Goal: Transaction & Acquisition: Purchase product/service

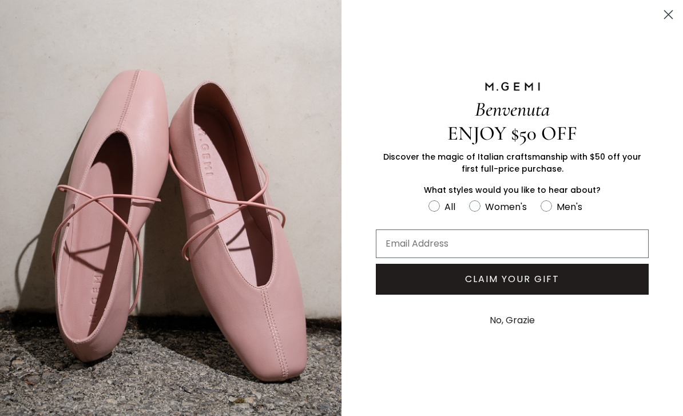
click at [674, 16] on circle "Close dialog" at bounding box center [668, 14] width 19 height 19
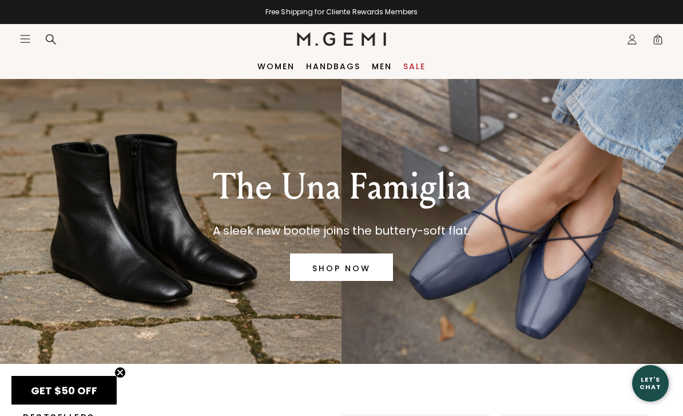
click at [24, 43] on icon "Icons/20x20/hamburger@2x" at bounding box center [24, 38] width 11 height 11
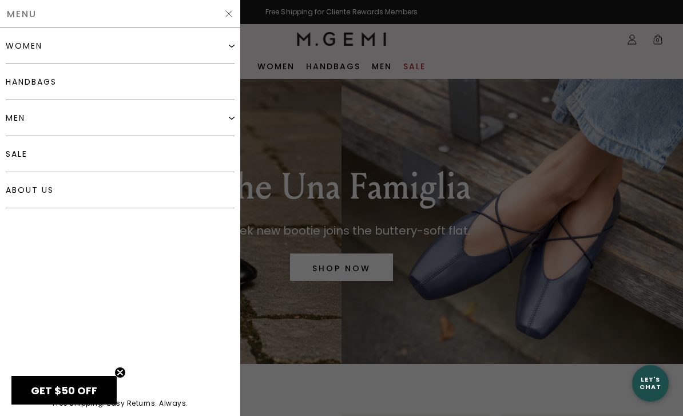
click at [85, 49] on div "women" at bounding box center [120, 46] width 229 height 36
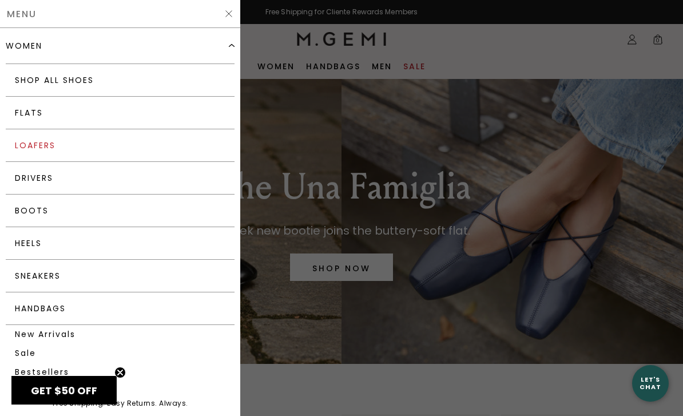
click at [86, 146] on link "Loafers" at bounding box center [120, 145] width 229 height 33
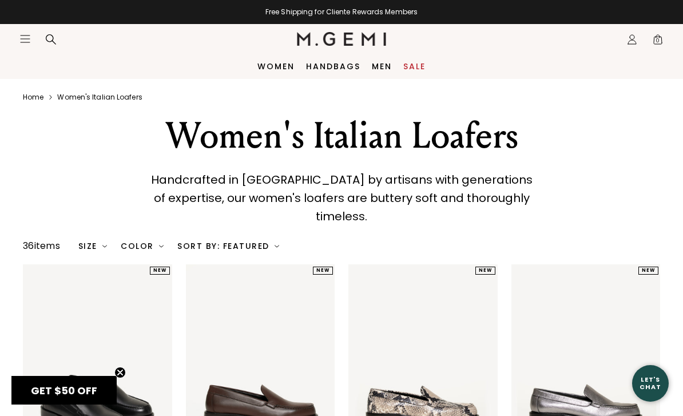
click at [29, 39] on icon "Open site menu" at bounding box center [25, 38] width 9 height 7
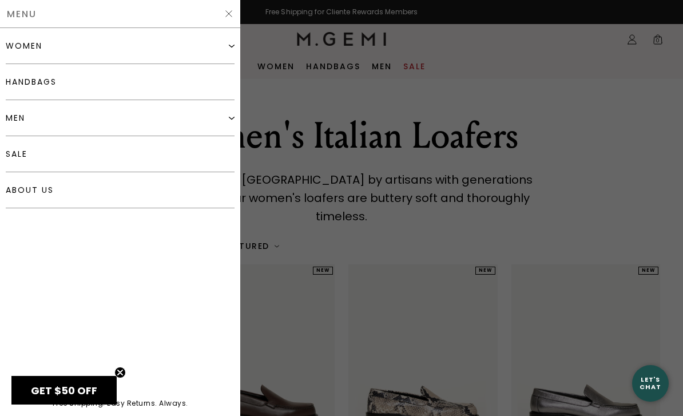
click at [75, 60] on div "women" at bounding box center [120, 46] width 229 height 36
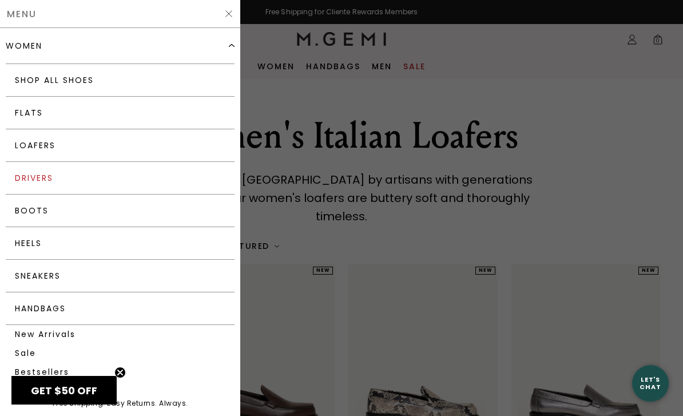
click at [56, 173] on link "Drivers" at bounding box center [120, 178] width 229 height 33
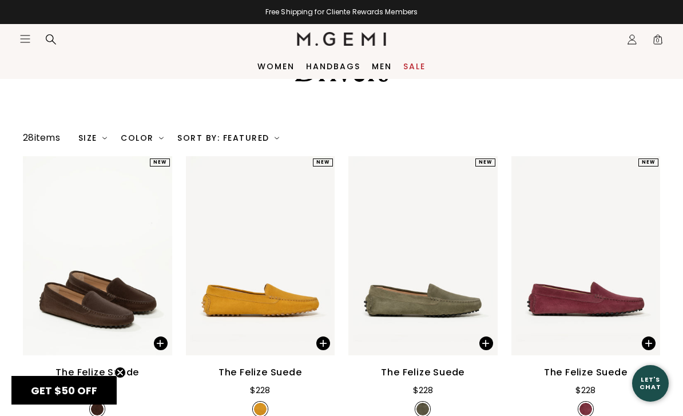
scroll to position [151, 0]
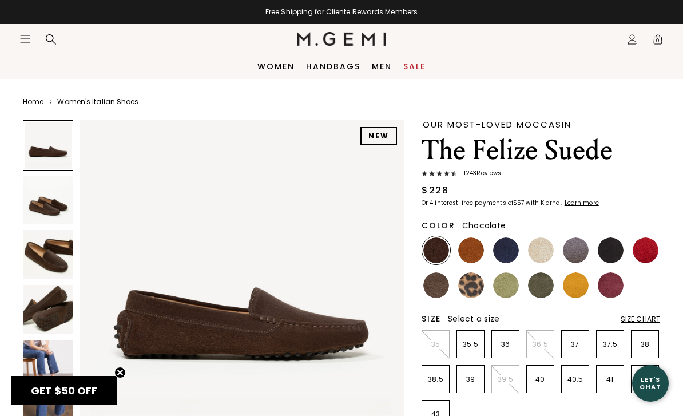
click at [652, 319] on div "Size Chart" at bounding box center [640, 319] width 39 height 9
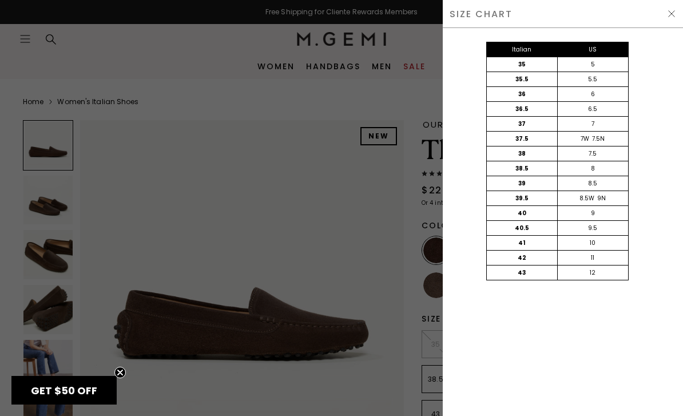
click at [415, 292] on div at bounding box center [341, 208] width 683 height 416
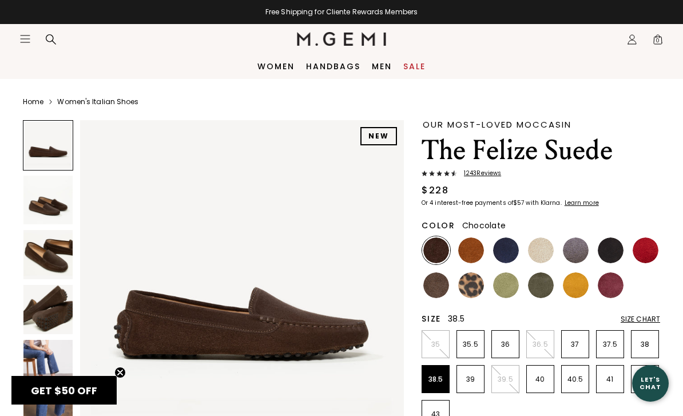
click at [440, 377] on p "38.5" at bounding box center [435, 379] width 27 height 9
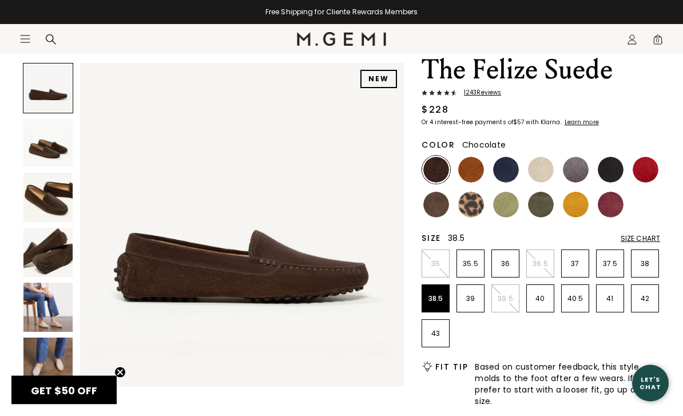
scroll to position [81, 0]
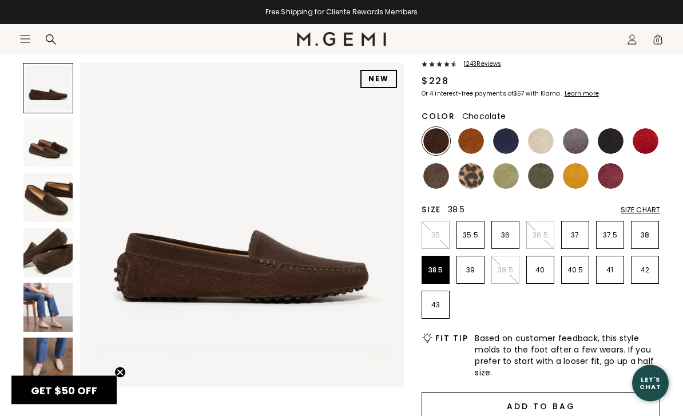
click at [567, 404] on button "Add to Bag" at bounding box center [541, 405] width 239 height 27
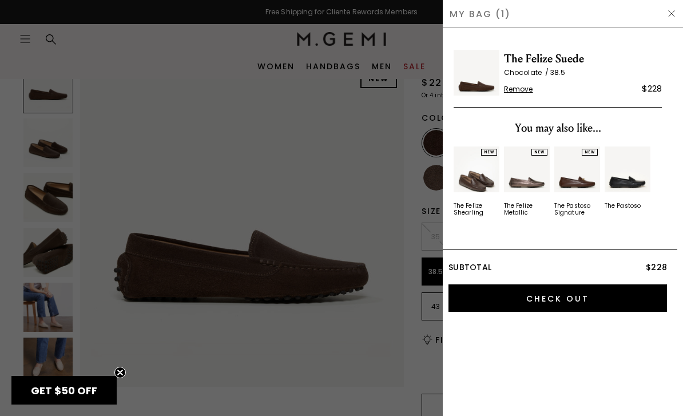
scroll to position [0, 0]
click at [668, 15] on img at bounding box center [671, 13] width 9 height 9
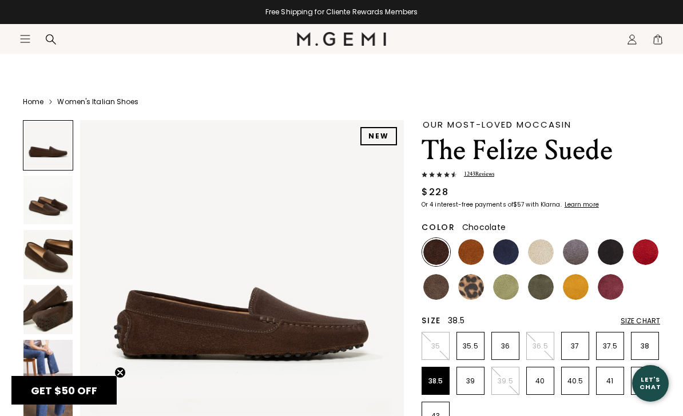
scroll to position [109, 0]
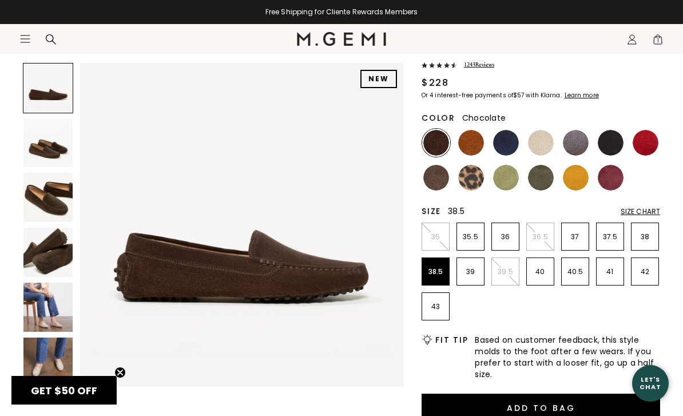
click at [651, 310] on ul "35 35.5 36 36.5 37 37.5 38 38.5 39 39.5 40 40.5 41 42 43" at bounding box center [541, 272] width 239 height 98
click at [486, 66] on section "Icons/20x20/hamburger@2x Women Shop All Shoes New Arrivals Bestsellers Essentia…" at bounding box center [341, 51] width 683 height 55
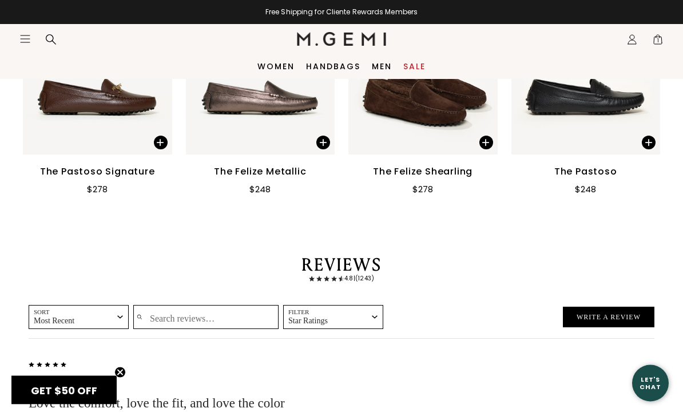
scroll to position [1948, 0]
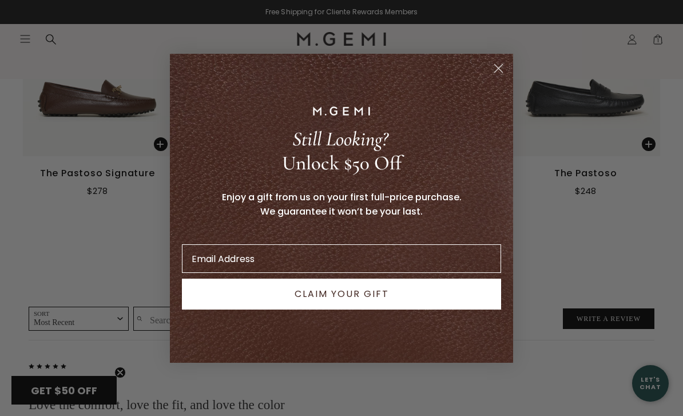
click at [499, 77] on circle "Close dialog" at bounding box center [498, 67] width 19 height 19
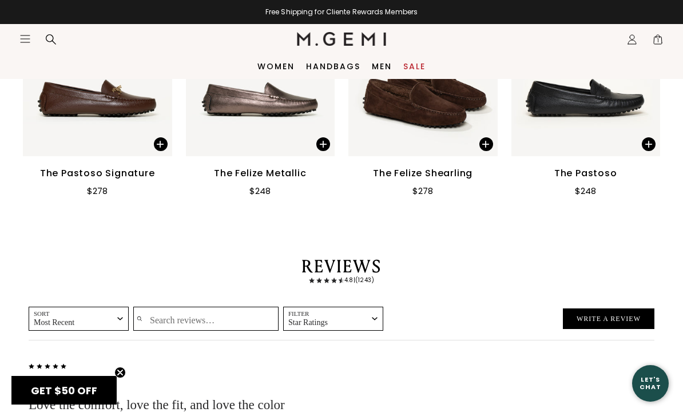
click at [595, 180] on div "The Pastoso" at bounding box center [585, 173] width 63 height 14
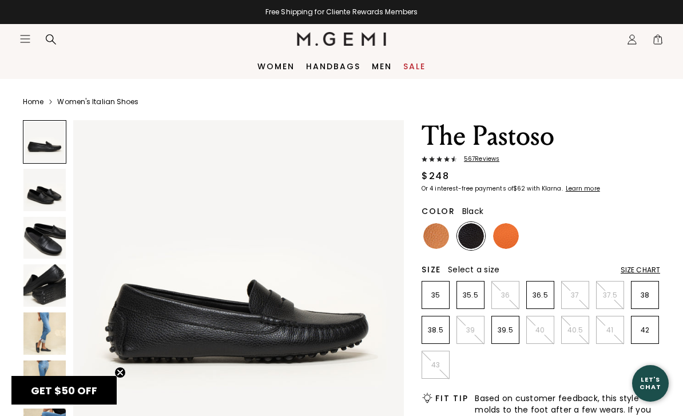
click at [44, 203] on img at bounding box center [44, 190] width 42 height 42
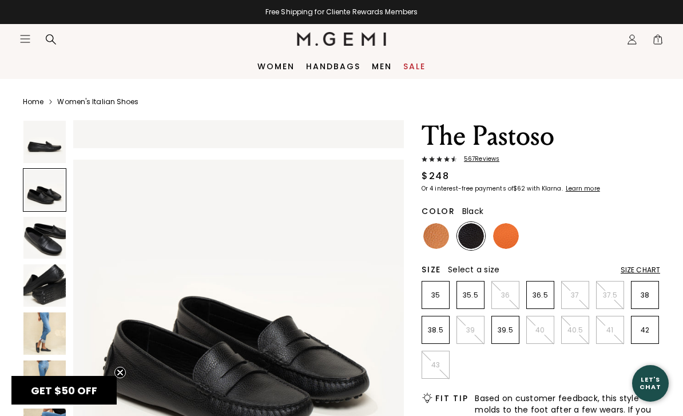
scroll to position [342, 0]
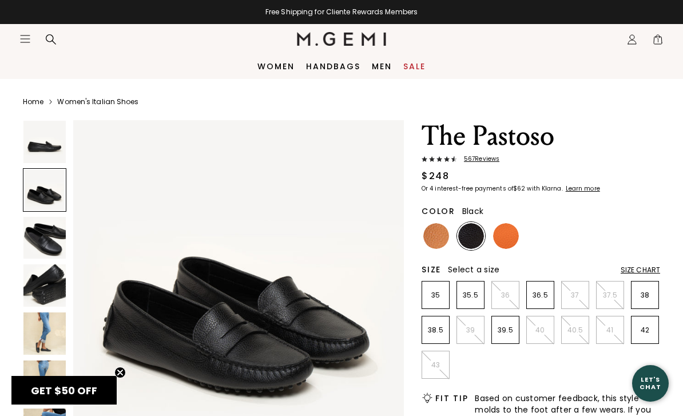
click at [46, 235] on img at bounding box center [44, 238] width 42 height 42
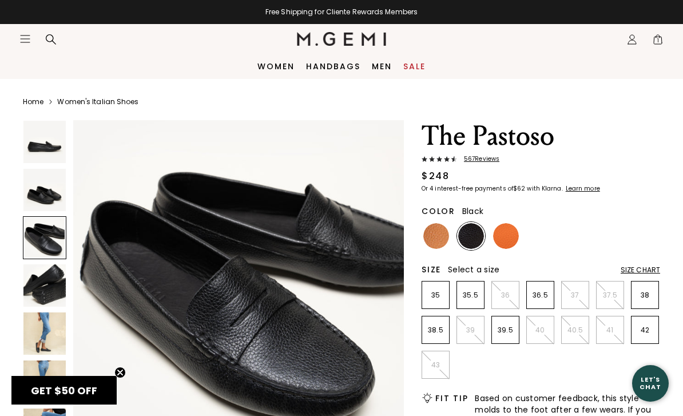
scroll to position [1, 0]
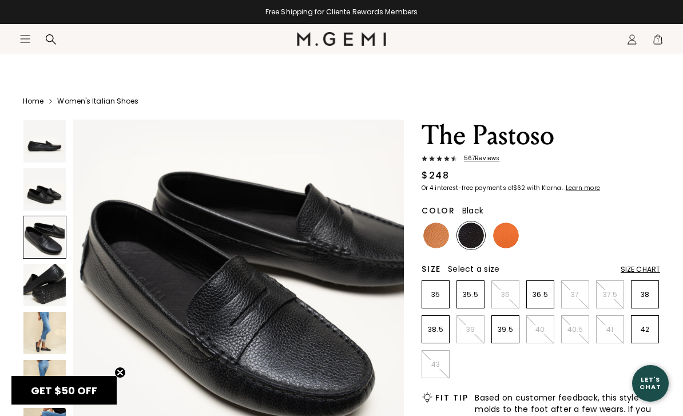
click at [442, 241] on img at bounding box center [436, 236] width 26 height 26
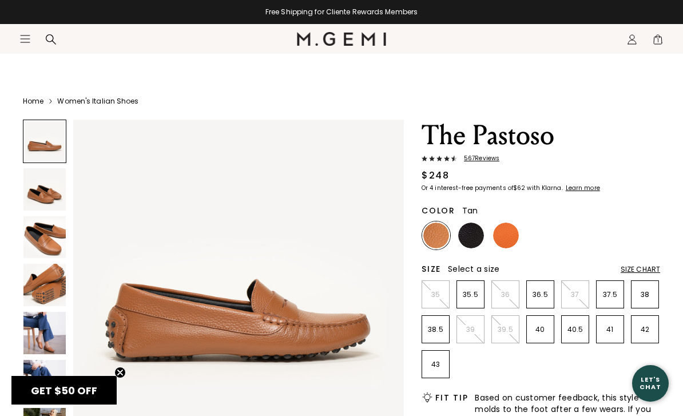
click at [39, 194] on img at bounding box center [44, 189] width 42 height 42
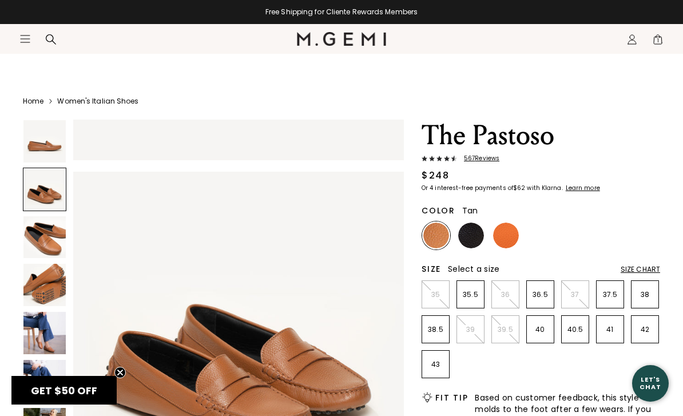
scroll to position [342, 0]
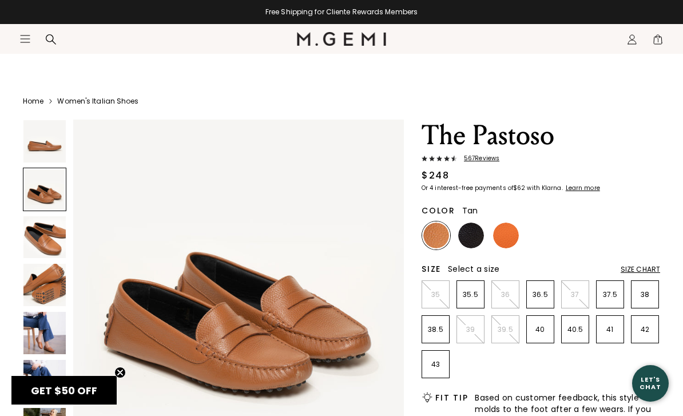
click at [48, 235] on img at bounding box center [44, 237] width 42 height 42
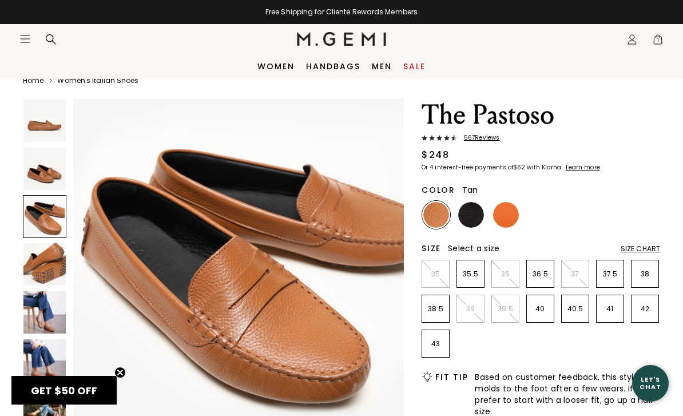
scroll to position [17, 0]
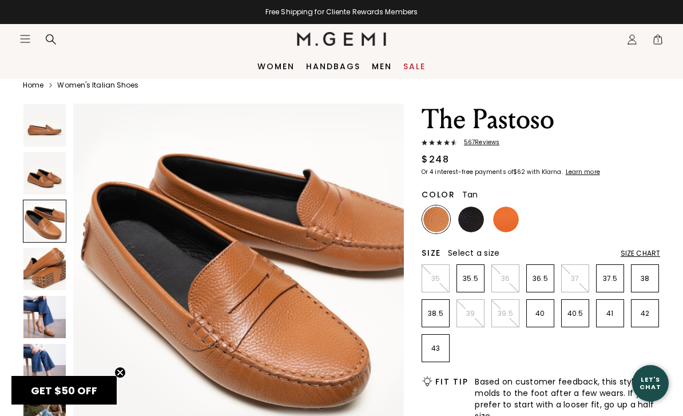
click at [49, 318] on img at bounding box center [44, 317] width 42 height 42
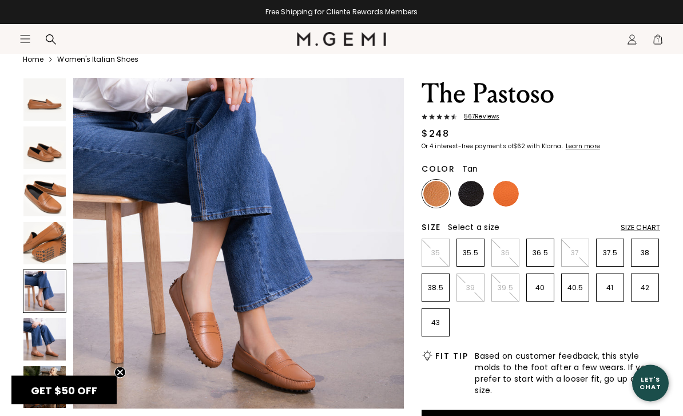
scroll to position [42, 0]
click at [486, 116] on span "567 Review s" at bounding box center [478, 116] width 42 height 7
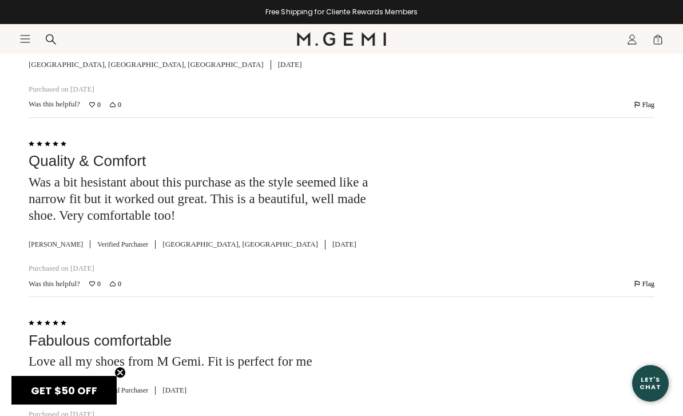
scroll to position [2818, 0]
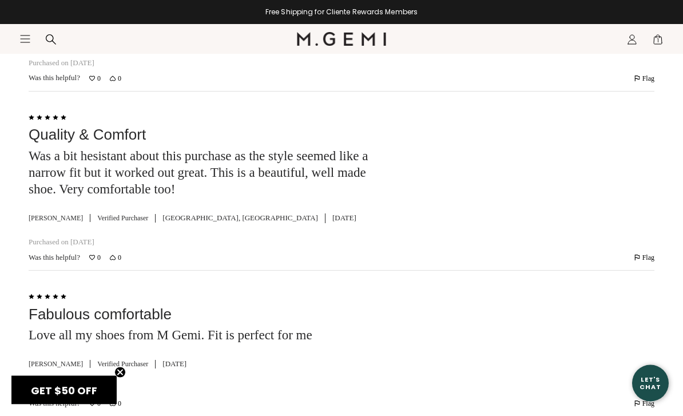
click at [640, 401] on icon "Flag this review by Gail M" at bounding box center [637, 404] width 6 height 6
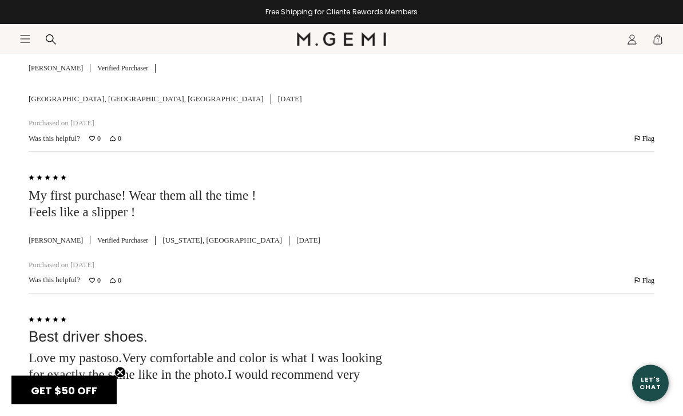
scroll to position [3263, 0]
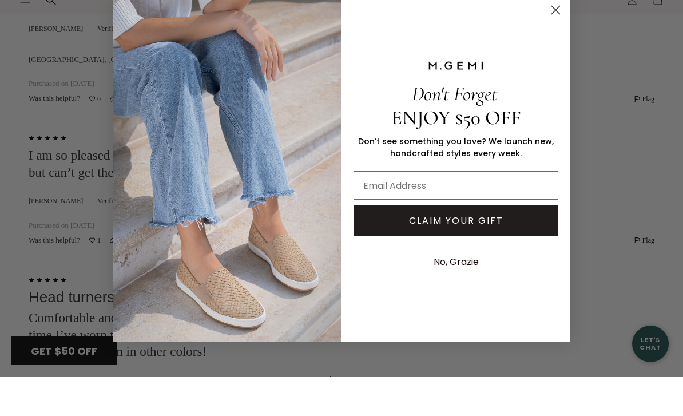
scroll to position [1959, 0]
click at [558, 46] on icon "Close dialog" at bounding box center [556, 50] width 8 height 8
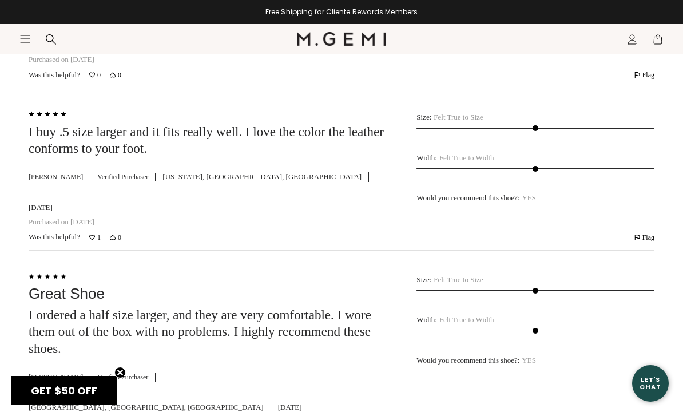
scroll to position [4984, 0]
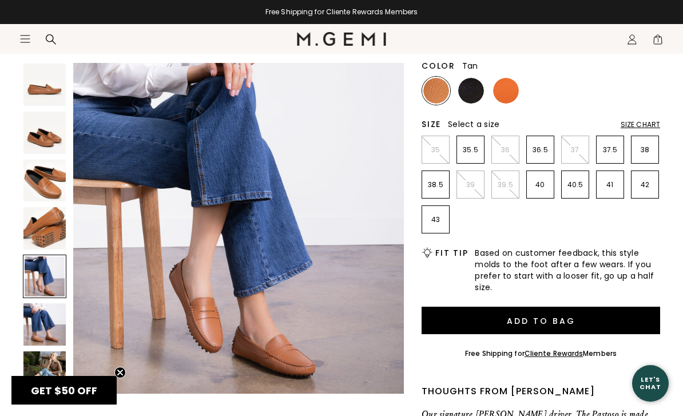
scroll to position [150, 0]
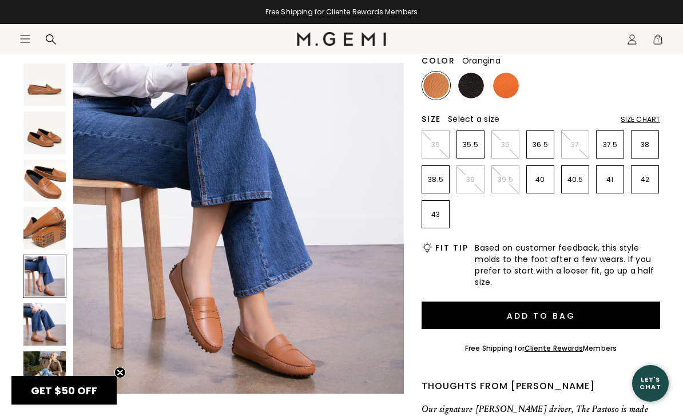
click at [511, 85] on img at bounding box center [506, 86] width 26 height 26
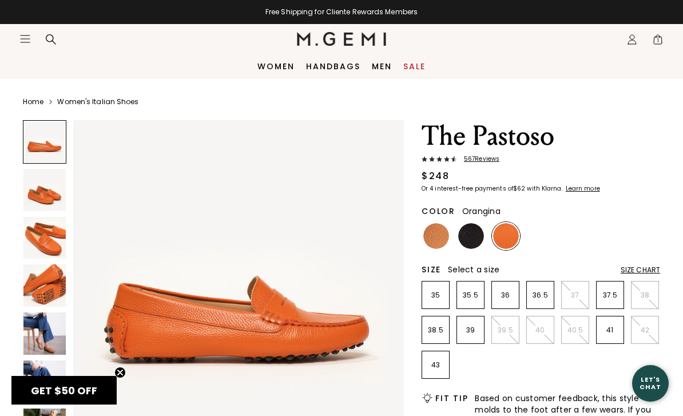
click at [89, 105] on link "Women's Italian Shoes" at bounding box center [97, 101] width 81 height 9
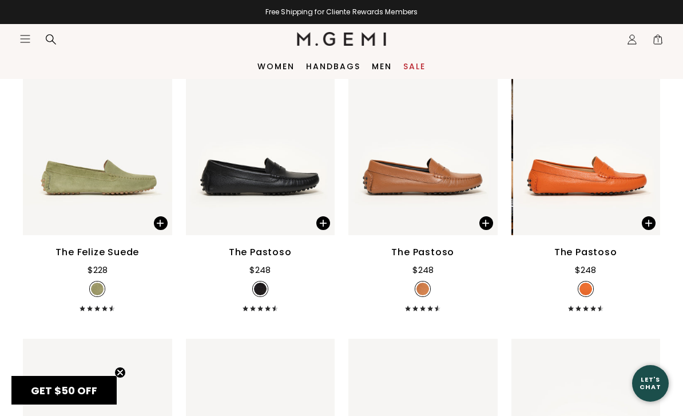
scroll to position [2308, 0]
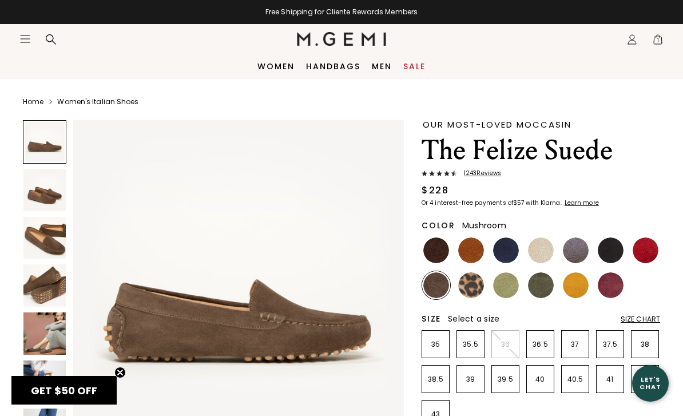
click at [34, 333] on img at bounding box center [44, 333] width 42 height 42
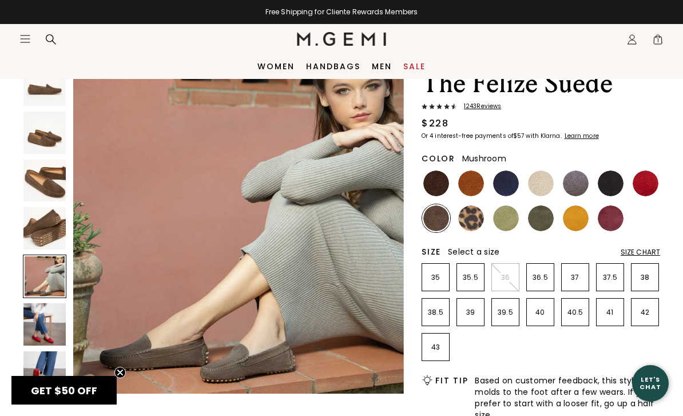
scroll to position [69, 0]
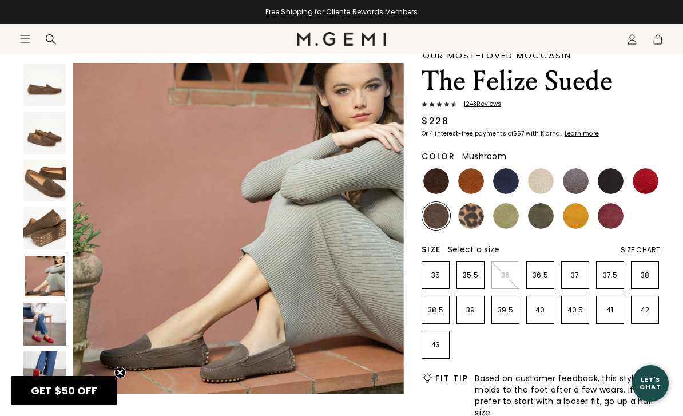
click at [436, 178] on img at bounding box center [436, 181] width 26 height 26
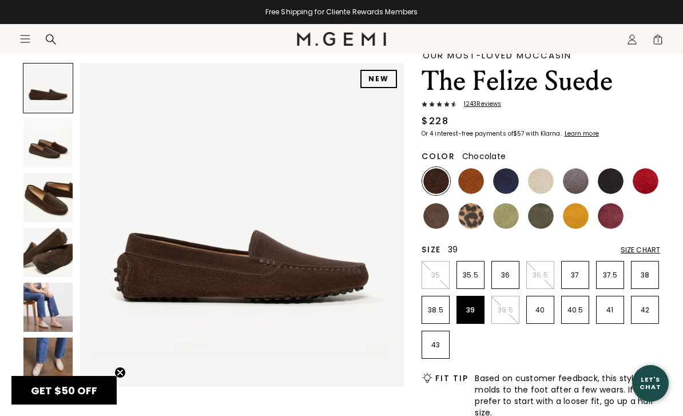
click at [477, 310] on p "39" at bounding box center [470, 309] width 27 height 9
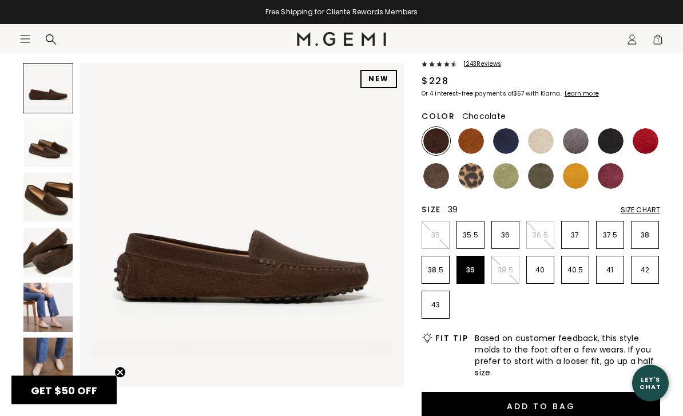
scroll to position [109, 0]
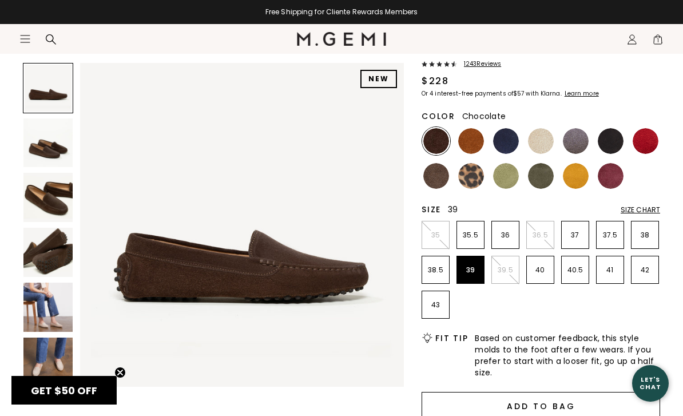
click at [560, 406] on button "Add to Bag" at bounding box center [541, 405] width 239 height 27
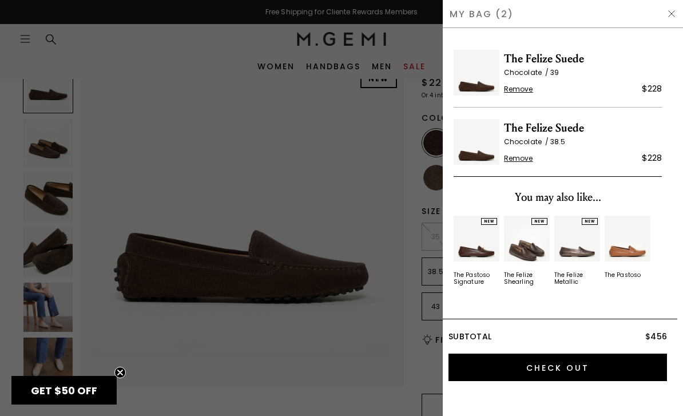
scroll to position [0, 0]
click at [390, 304] on div at bounding box center [341, 208] width 683 height 416
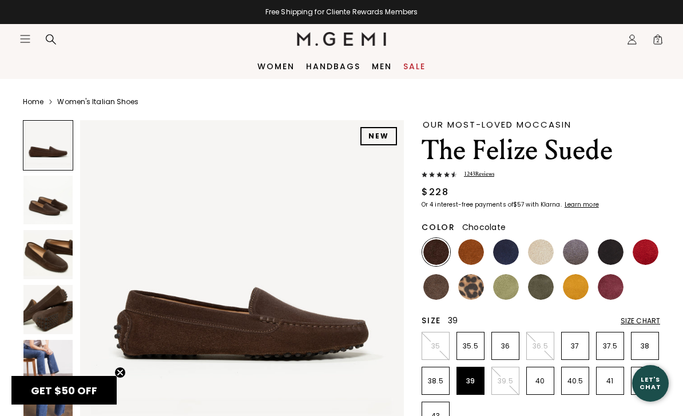
scroll to position [109, 0]
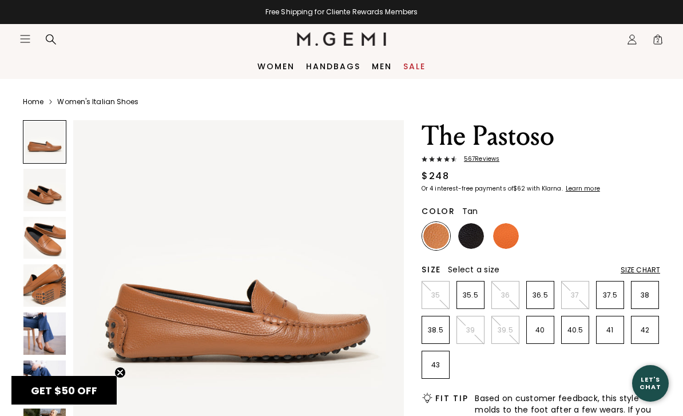
click at [650, 271] on div "Size Chart" at bounding box center [640, 269] width 39 height 9
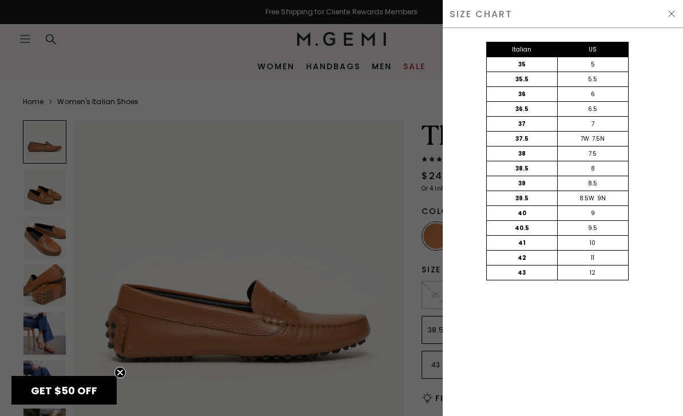
click at [652, 284] on div "Italian US 35 5 35.5 5.5 36 6 36.5 6.5 37 7 37.5 7W 7.5N 38 7.5 38.5 8 39 8.5 3…" at bounding box center [557, 172] width 240 height 289
click at [655, 284] on div "Italian US 35 5 35.5 5.5 36 6 36.5 6.5 37 7 37.5 7W 7.5N 38 7.5 38.5 8 39 8.5 3…" at bounding box center [557, 172] width 240 height 289
click at [668, 18] on img at bounding box center [671, 13] width 9 height 9
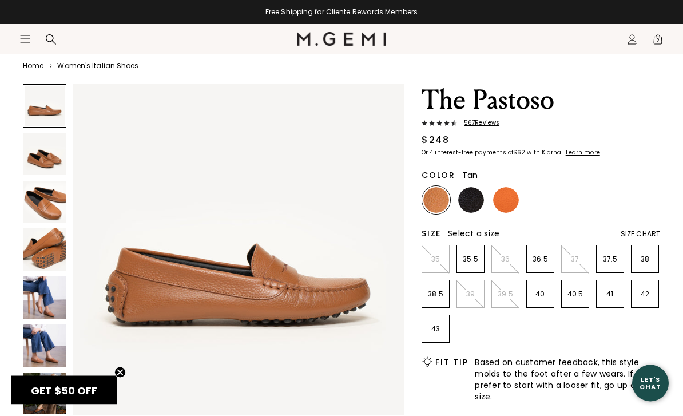
scroll to position [36, 0]
click at [438, 297] on p "38.5" at bounding box center [435, 293] width 27 height 9
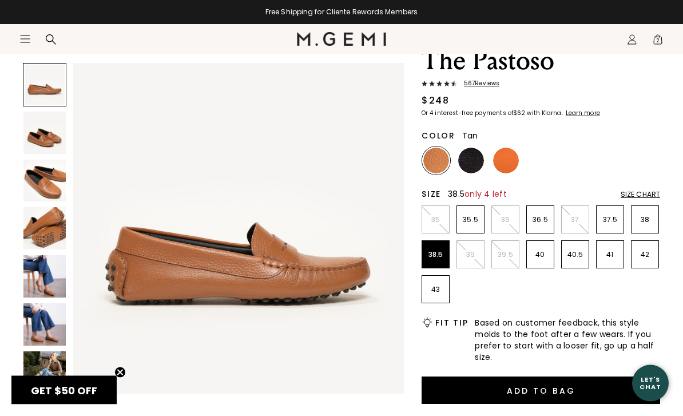
scroll to position [76, 0]
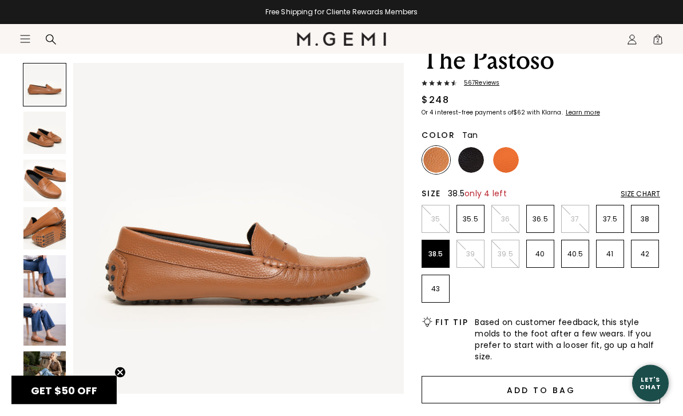
click at [562, 386] on button "Add to Bag" at bounding box center [541, 389] width 239 height 27
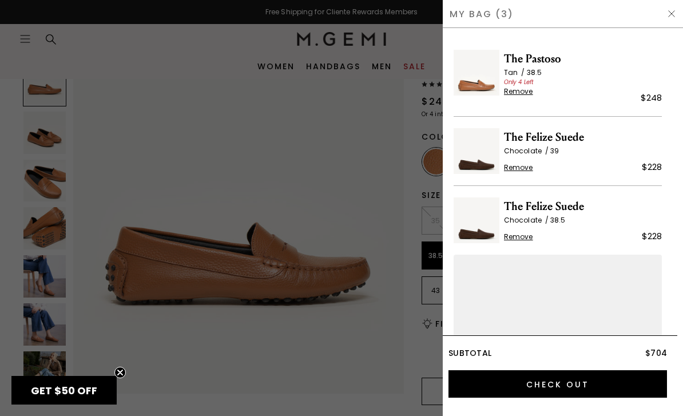
scroll to position [0, 0]
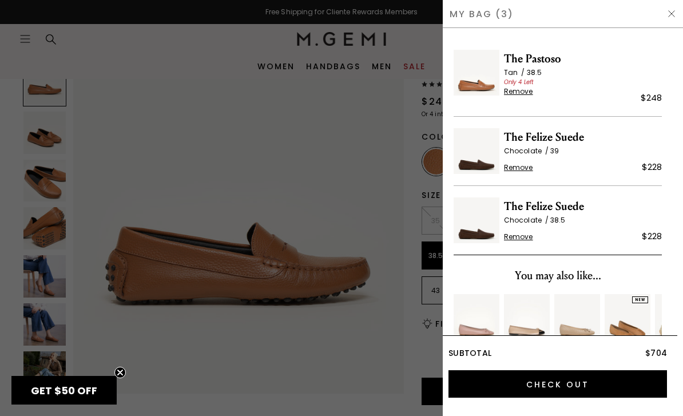
click at [391, 264] on div at bounding box center [341, 208] width 683 height 416
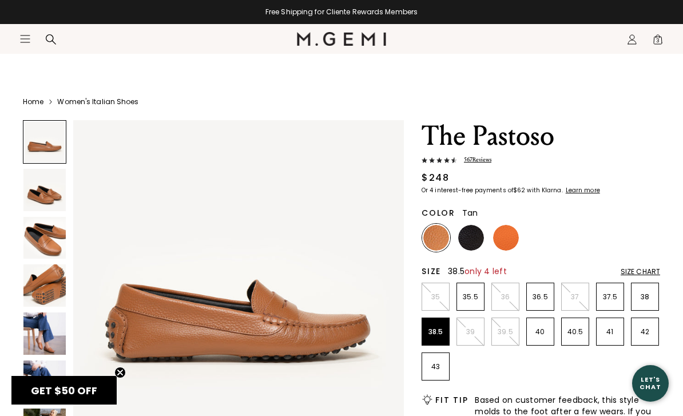
scroll to position [76, 0]
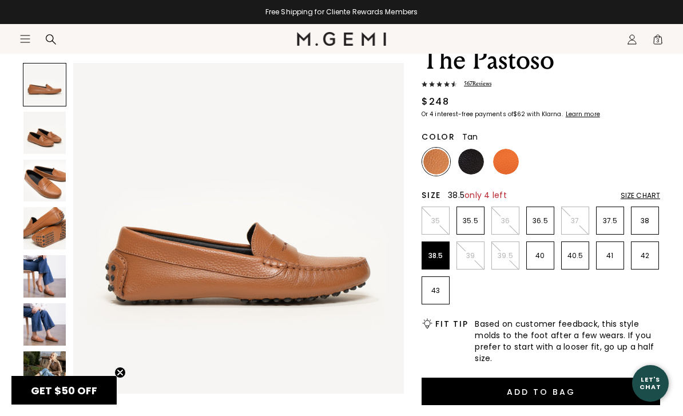
click at [659, 42] on span "3" at bounding box center [657, 41] width 11 height 11
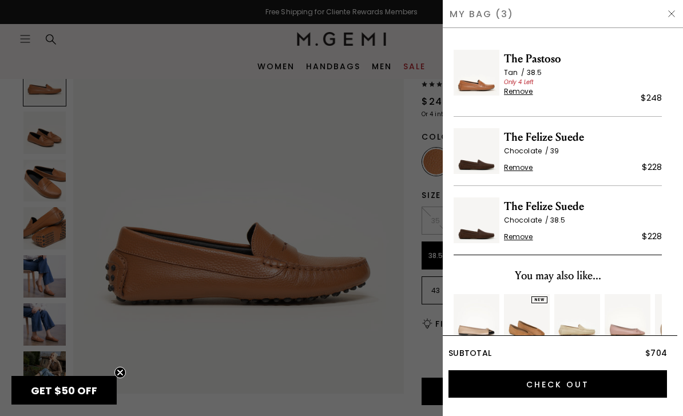
scroll to position [0, 0]
click at [527, 169] on span "Remove" at bounding box center [518, 167] width 29 height 9
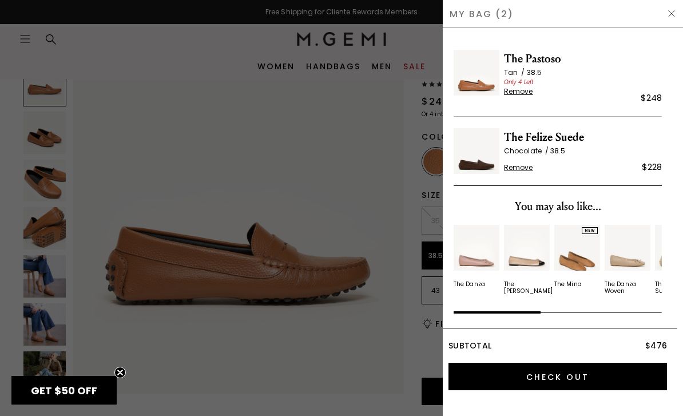
click at [372, 198] on div at bounding box center [341, 208] width 683 height 416
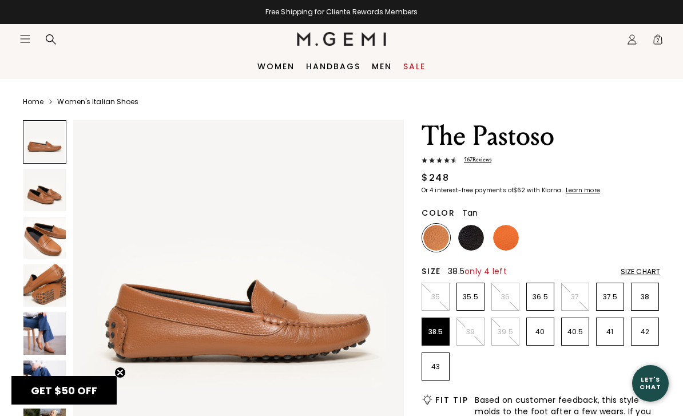
scroll to position [76, 0]
